Goal: Task Accomplishment & Management: Complete application form

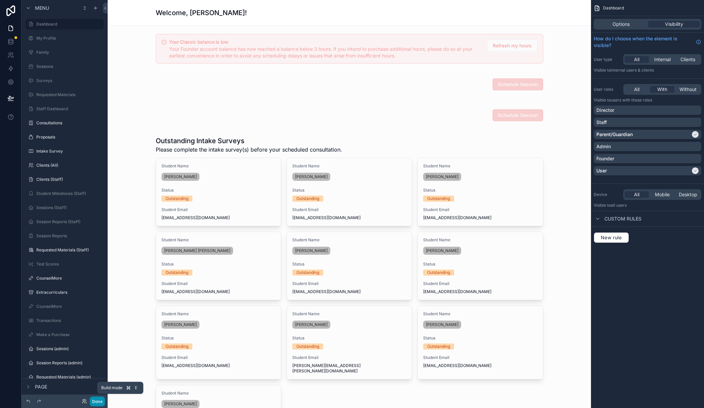
click at [94, 404] on button "Done" at bounding box center [97, 402] width 15 height 10
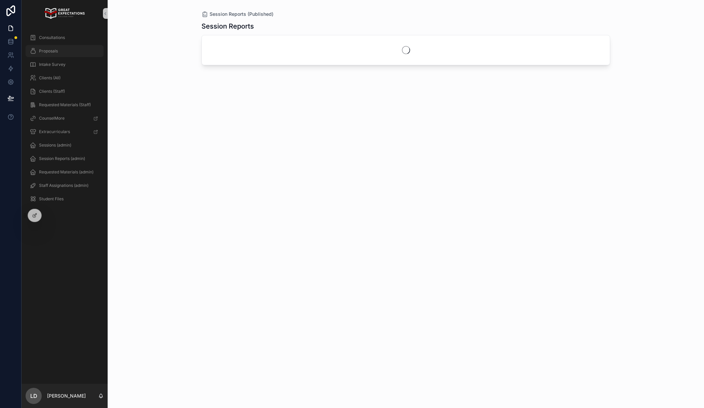
click at [88, 55] on div "Proposals" at bounding box center [65, 51] width 70 height 11
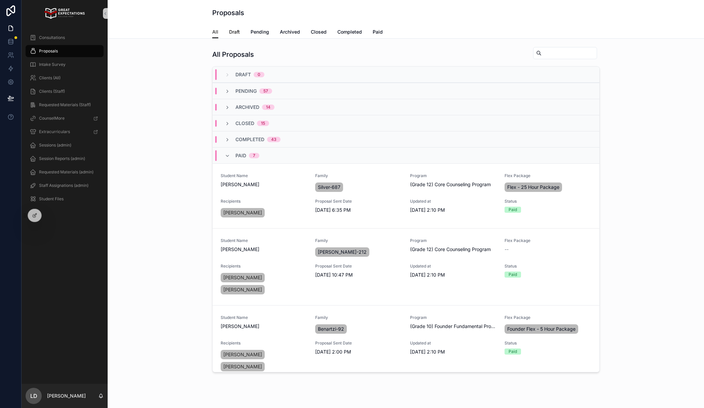
click at [229, 33] on span "Draft" at bounding box center [234, 32] width 11 height 7
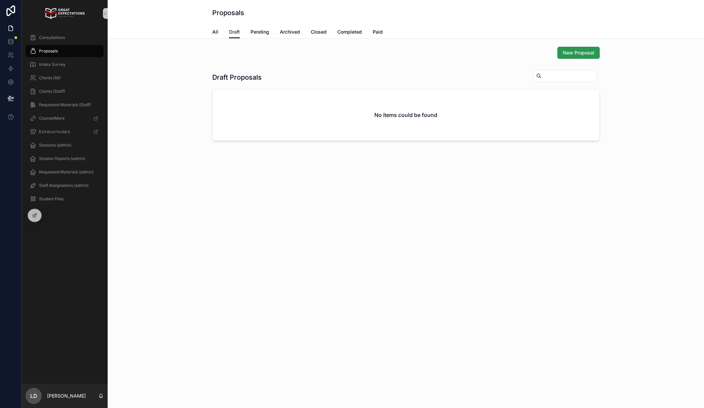
click at [588, 52] on span "New Proposal" at bounding box center [579, 52] width 32 height 7
